Goal: Navigation & Orientation: Find specific page/section

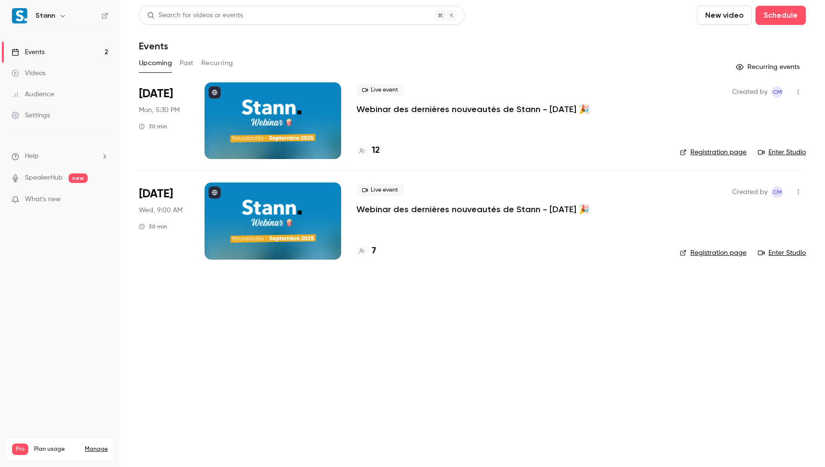
click at [328, 342] on main "Search for videos or events New video Schedule Events Upcoming Past Recurring R…" at bounding box center [472, 233] width 705 height 467
click at [172, 316] on main "Search for videos or events New video Schedule Events Upcoming Past Recurring R…" at bounding box center [472, 233] width 705 height 467
click at [248, 296] on main "Search for videos or events New video Schedule Events Upcoming Past Recurring R…" at bounding box center [472, 233] width 705 height 467
click at [162, 318] on main "Search for videos or events New video Schedule Events Upcoming Past Recurring R…" at bounding box center [472, 233] width 705 height 467
click at [104, 287] on nav "Stann Events 2 Videos Audience Settings Help SpeakerHub new What's new Pro Plan…" at bounding box center [60, 233] width 120 height 467
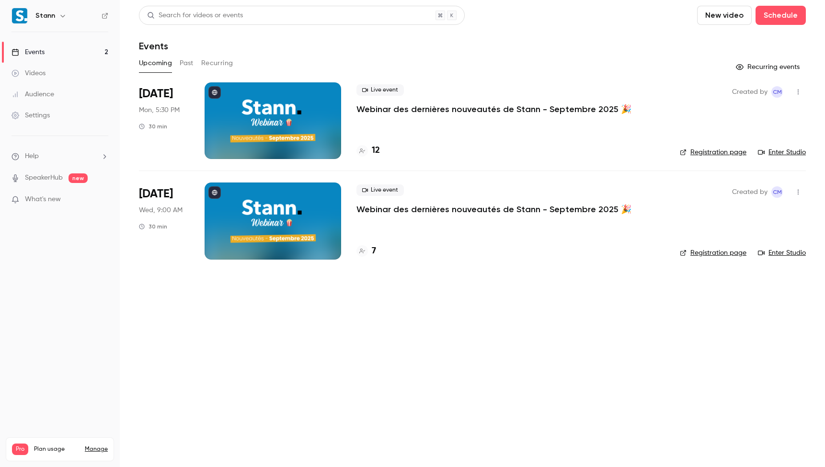
click at [171, 290] on main "Search for videos or events New video Schedule Events Upcoming Past Recurring R…" at bounding box center [472, 233] width 705 height 467
click at [257, 323] on main "Search for videos or events New video Schedule Events Upcoming Past Recurring R…" at bounding box center [472, 233] width 705 height 467
drag, startPoint x: 377, startPoint y: 294, endPoint x: 380, endPoint y: 303, distance: 9.3
click at [377, 295] on main "Search for videos or events New video Schedule Events Upcoming Past Recurring R…" at bounding box center [472, 233] width 705 height 467
